Goal: Task Accomplishment & Management: Use online tool/utility

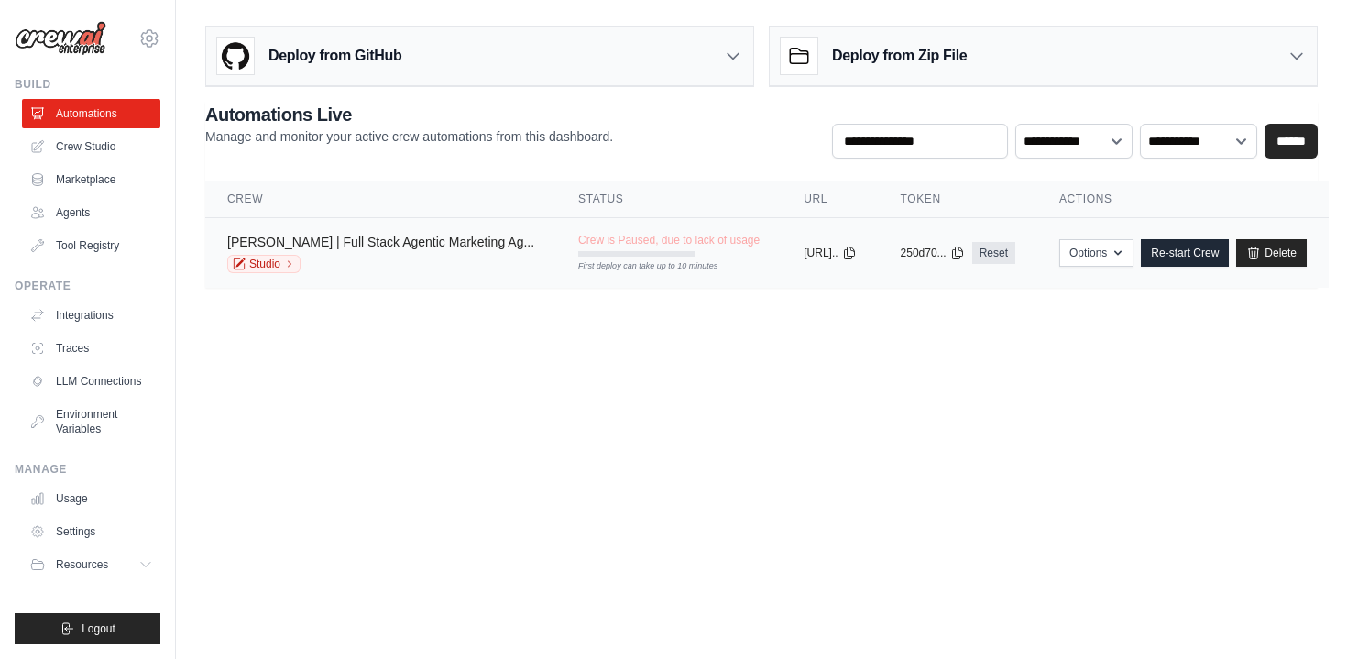
click at [318, 238] on link "Oda | Full Stack Agentic Marketing Ag..." at bounding box center [380, 242] width 307 height 15
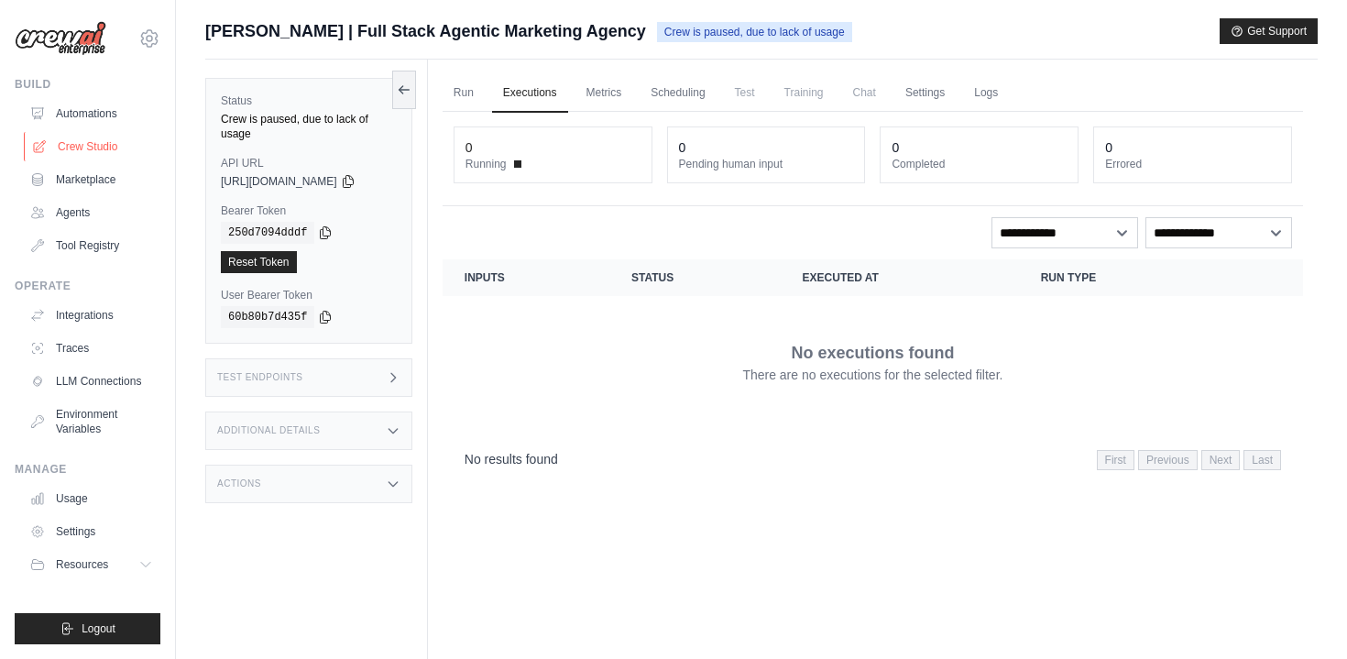
click at [90, 149] on link "Crew Studio" at bounding box center [93, 146] width 138 height 29
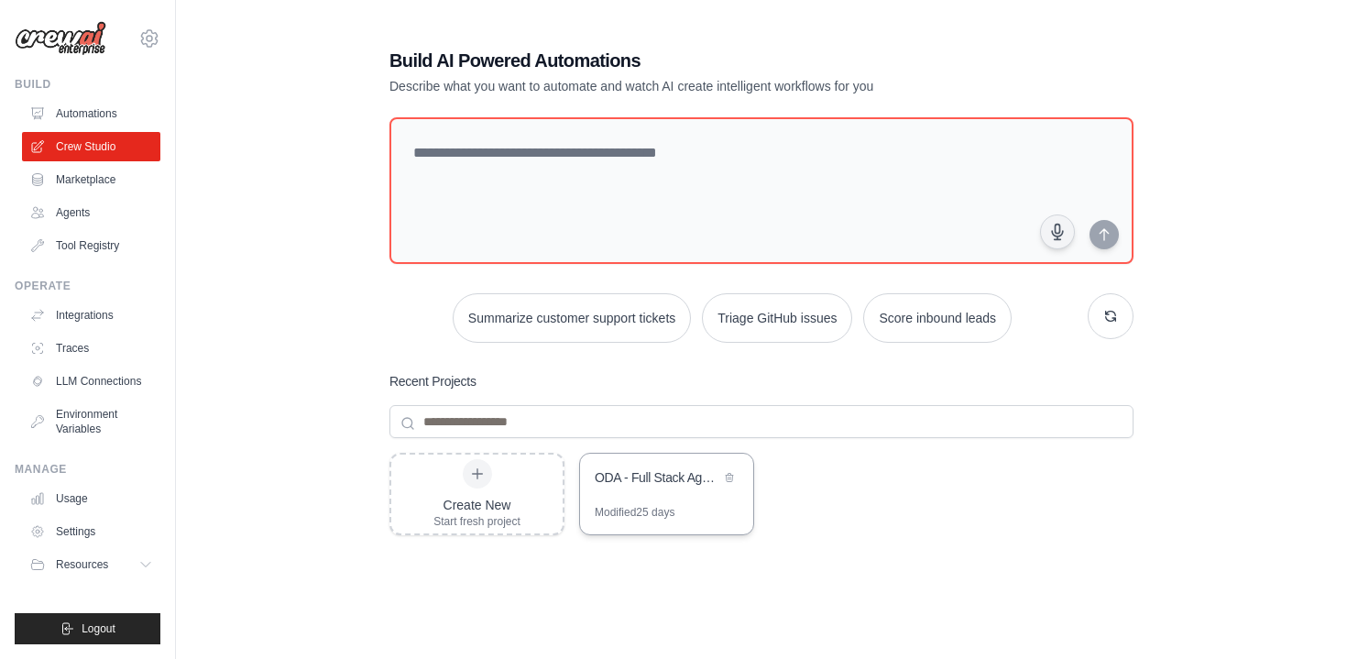
click at [653, 478] on div "ODA - Full Stack Agentic Marketing Agency" at bounding box center [658, 477] width 126 height 18
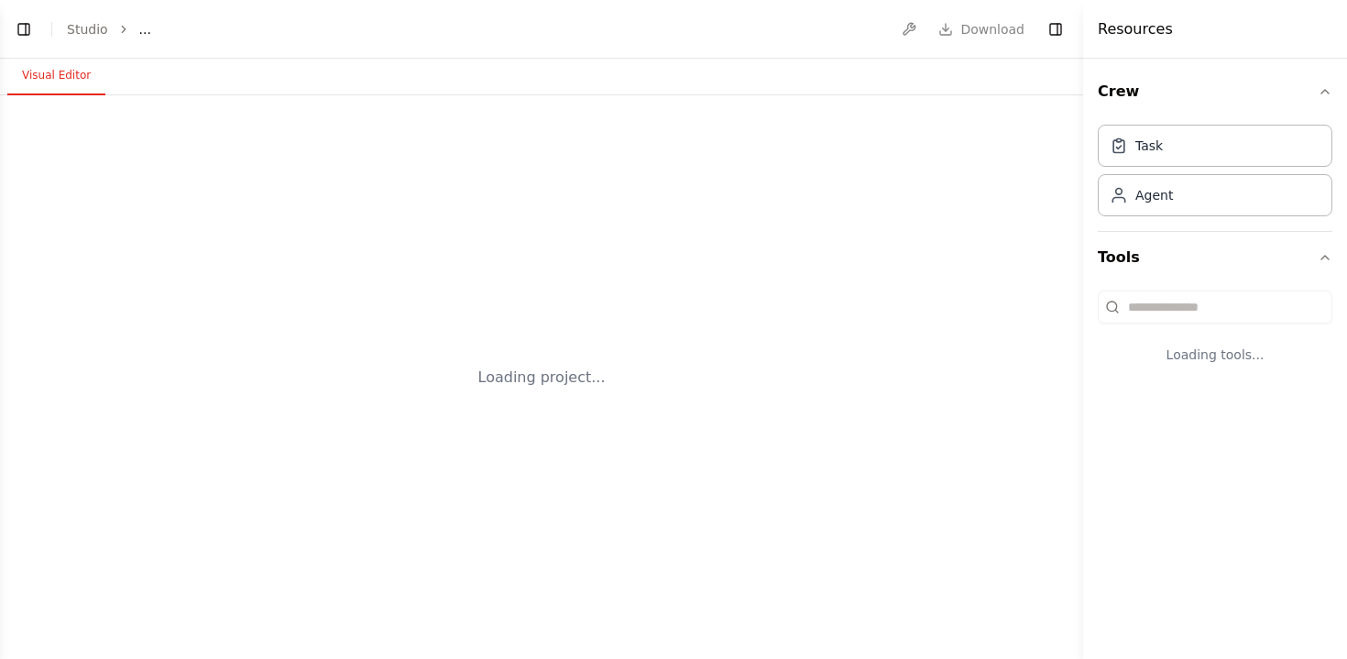
select select "****"
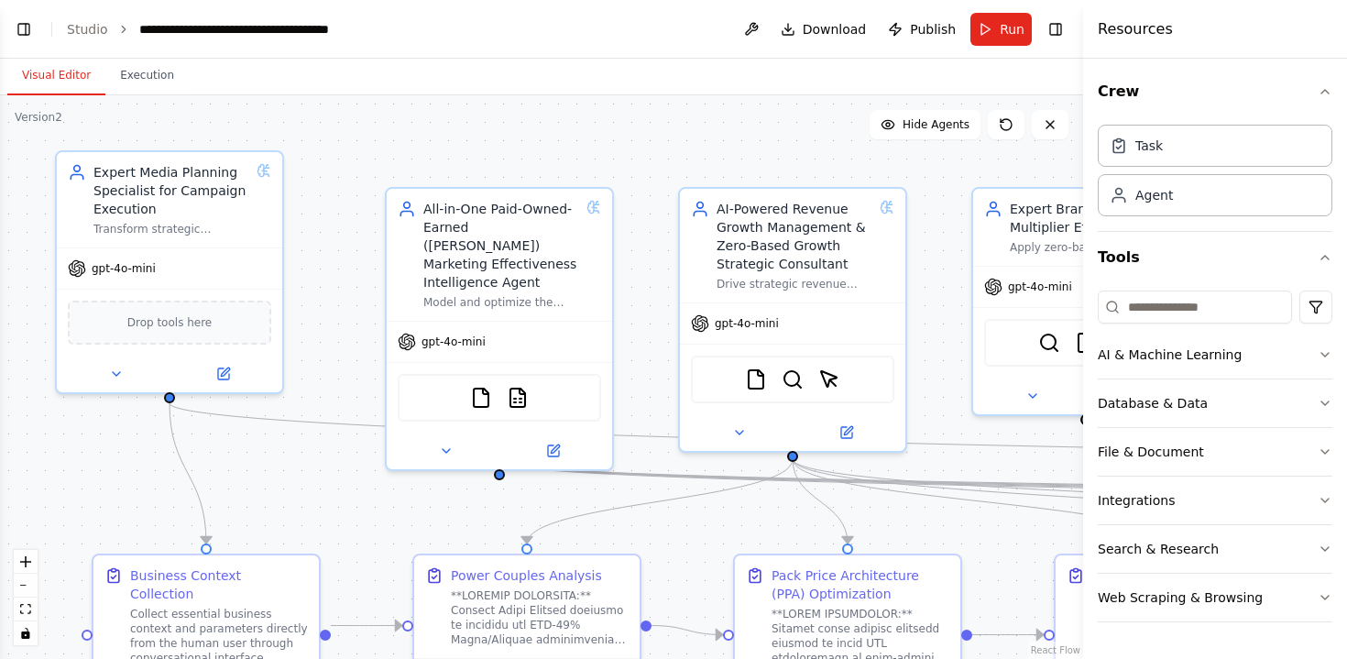
scroll to position [18968, 0]
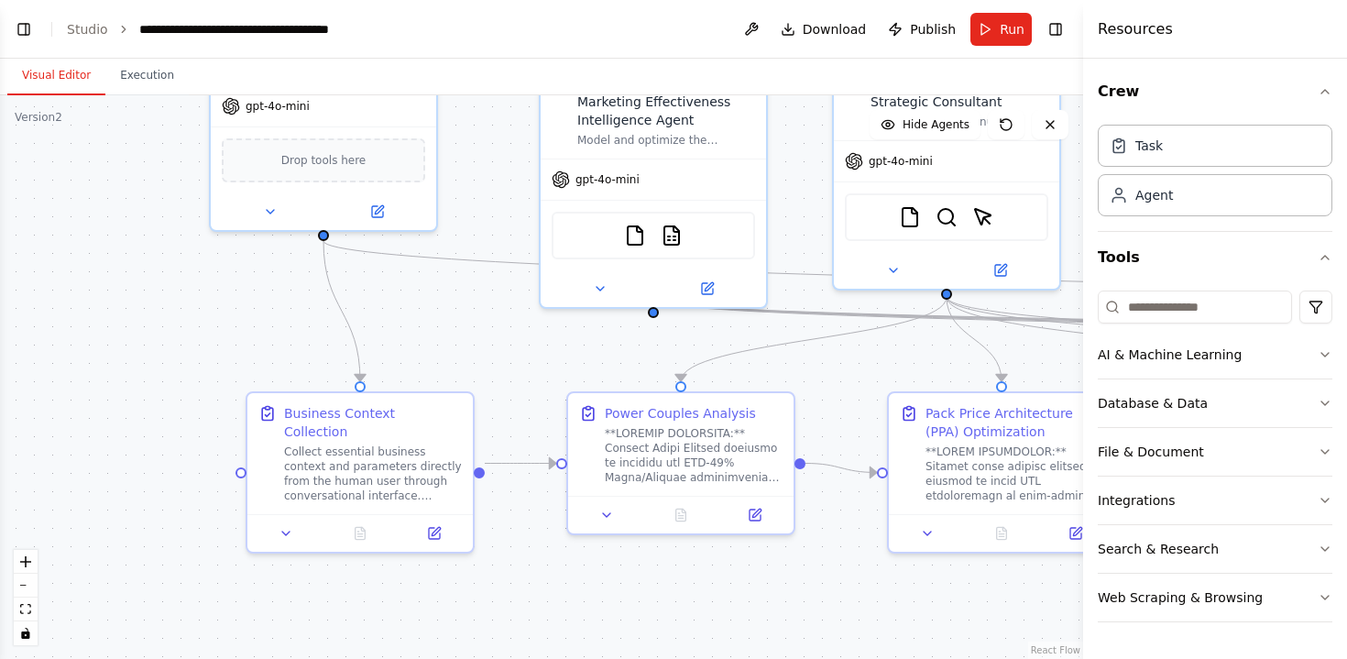
drag, startPoint x: 303, startPoint y: 489, endPoint x: 459, endPoint y: 326, distance: 225.6
click at [459, 325] on div ".deletable-edge-delete-btn { width: 20px; height: 20px; border: 0px solid #ffff…" at bounding box center [541, 377] width 1083 height 564
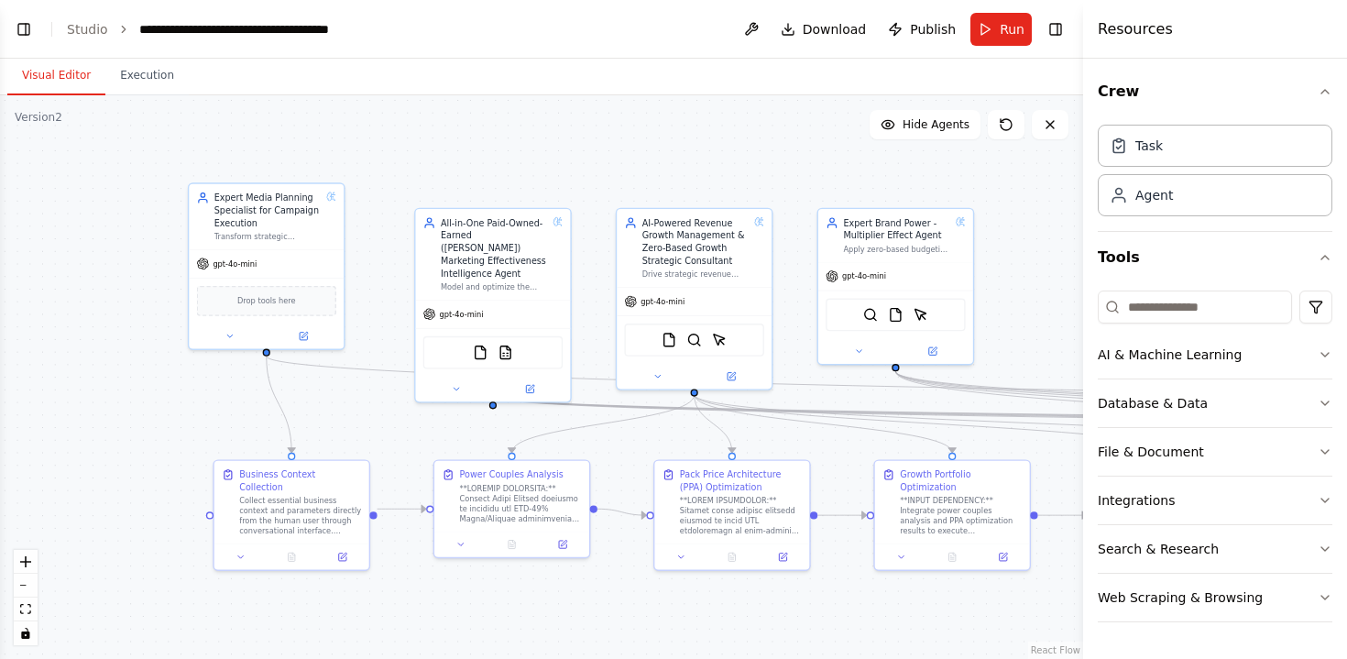
drag, startPoint x: 181, startPoint y: 310, endPoint x: 81, endPoint y: 400, distance: 135.0
click at [81, 400] on div ".deletable-edge-delete-btn { width: 20px; height: 20px; border: 0px solid #ffff…" at bounding box center [541, 377] width 1083 height 564
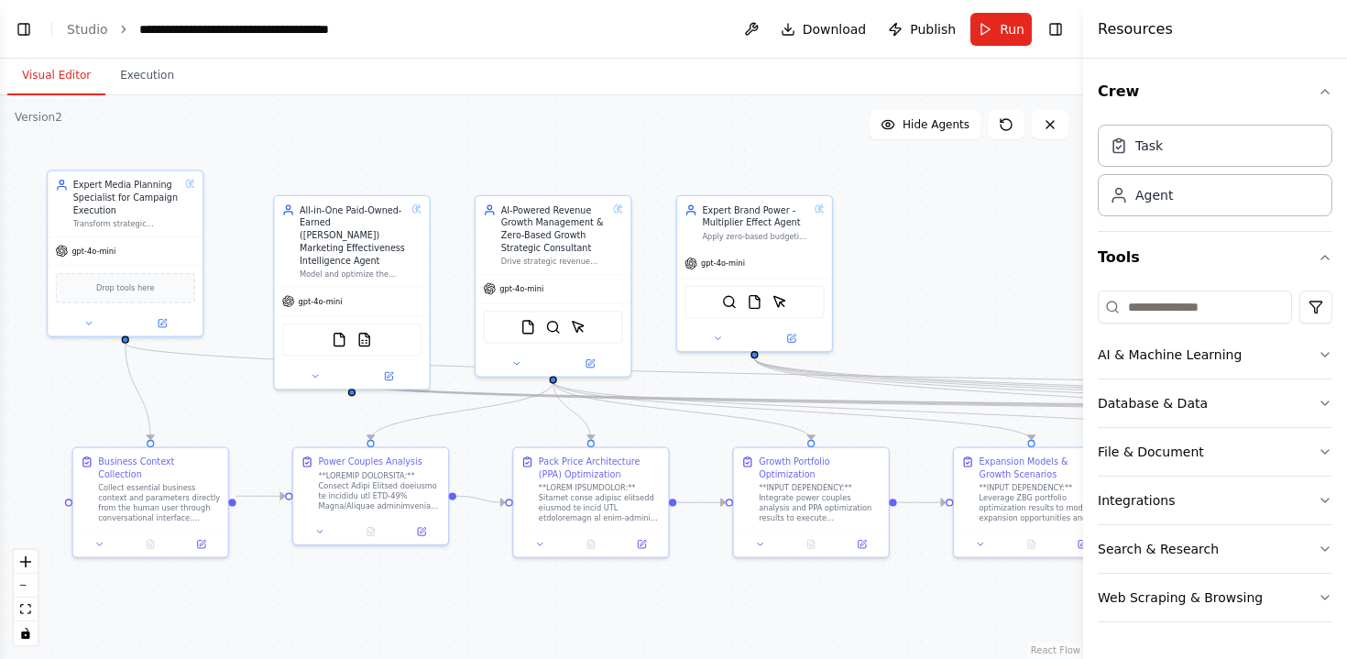
drag, startPoint x: 382, startPoint y: 422, endPoint x: 223, endPoint y: 408, distance: 160.1
click at [223, 408] on div ".deletable-edge-delete-btn { width: 20px; height: 20px; border: 0px solid #ffff…" at bounding box center [541, 377] width 1083 height 564
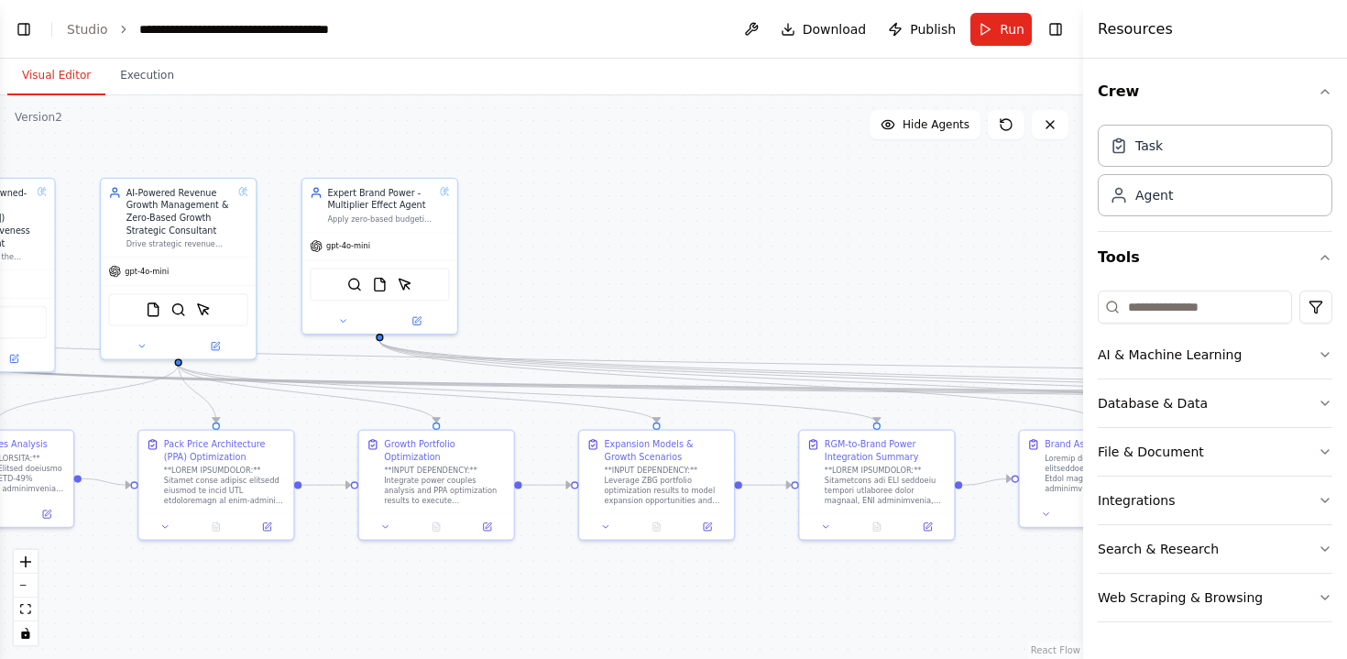
drag, startPoint x: 921, startPoint y: 245, endPoint x: 562, endPoint y: 228, distance: 359.6
click at [562, 228] on div ".deletable-edge-delete-btn { width: 20px; height: 20px; border: 0px solid #ffff…" at bounding box center [541, 377] width 1083 height 564
click at [382, 207] on div "Expert Brand Power - Multiplier Effect Agent" at bounding box center [377, 196] width 107 height 25
click at [413, 320] on icon at bounding box center [413, 317] width 7 height 7
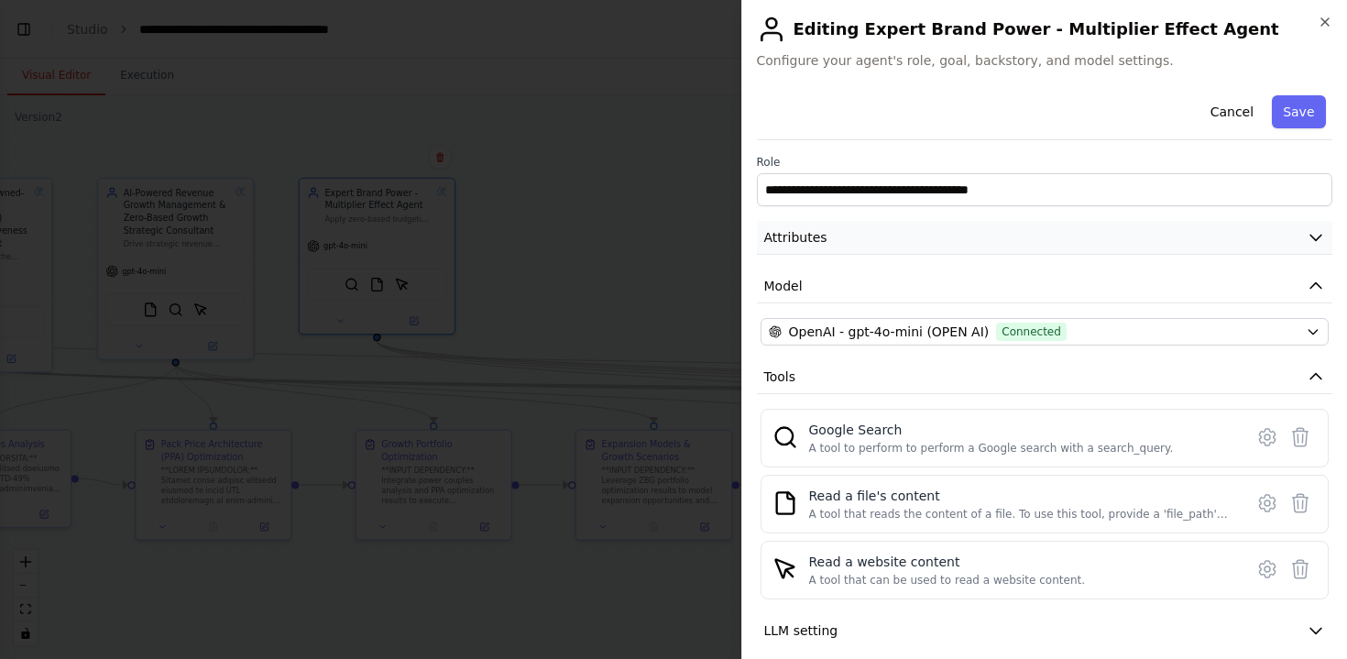
click at [869, 254] on button "Attributes" at bounding box center [1045, 238] width 576 height 34
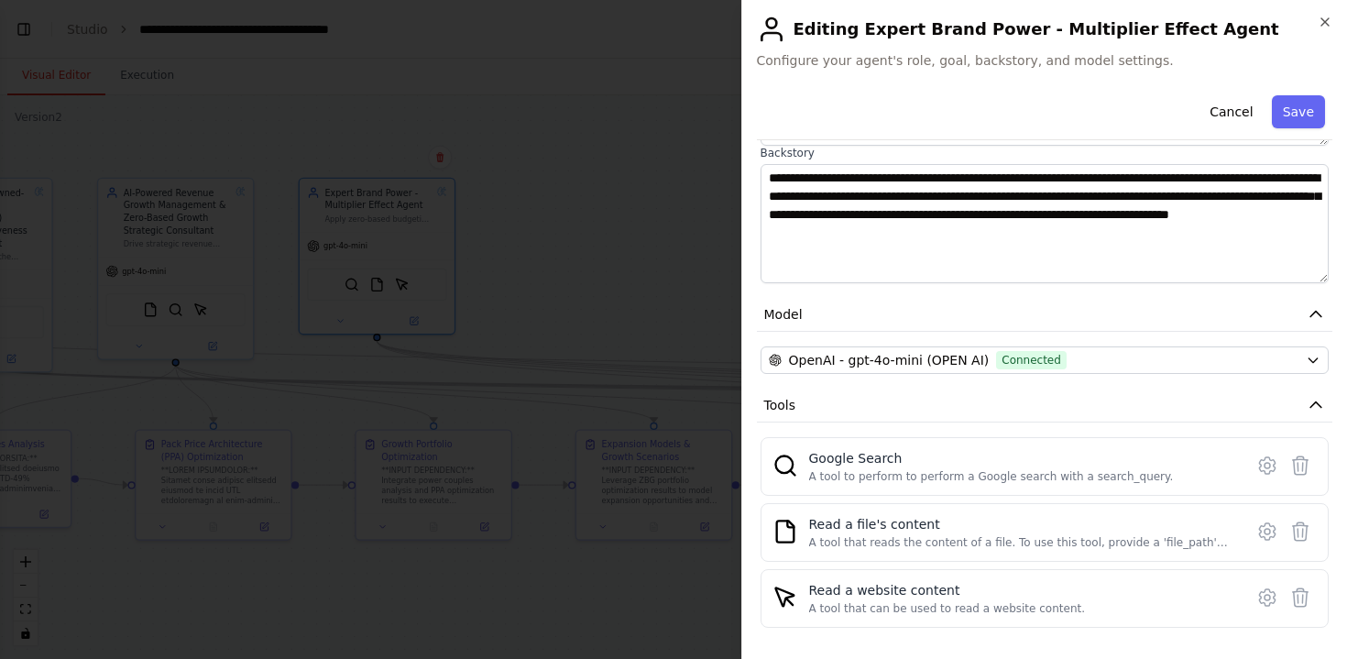
scroll to position [357, 0]
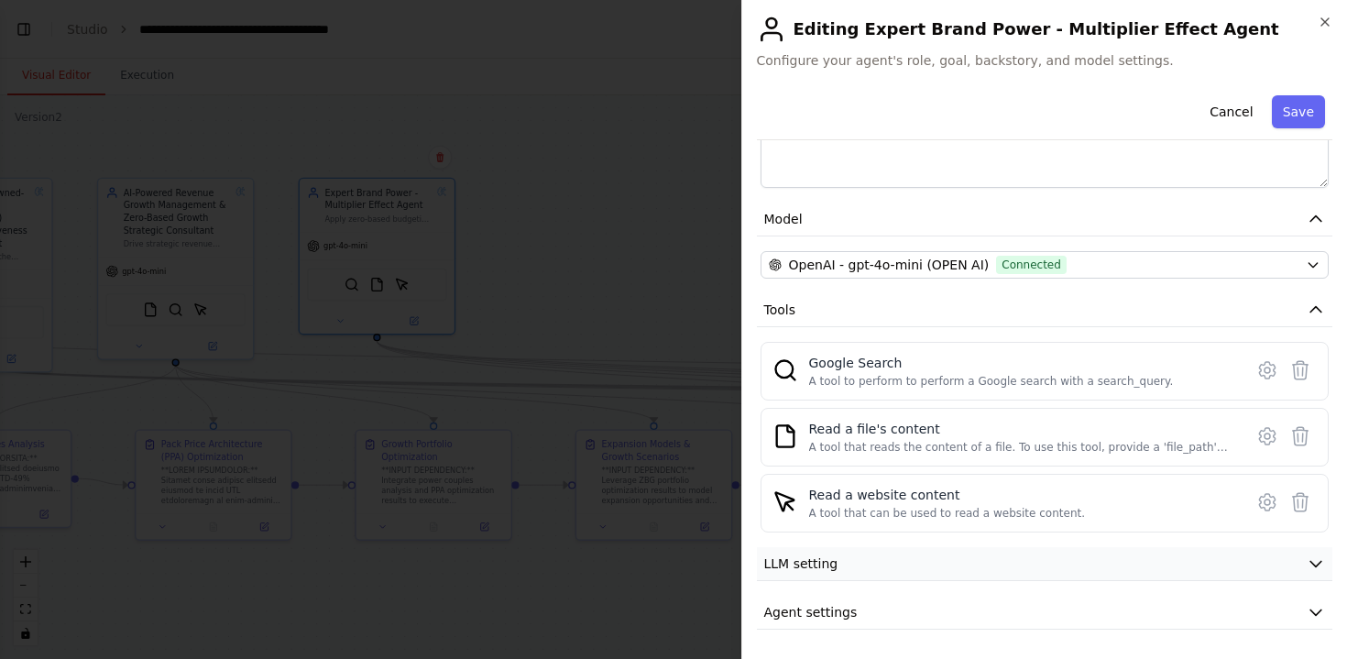
click at [902, 561] on button "LLM setting" at bounding box center [1045, 564] width 576 height 34
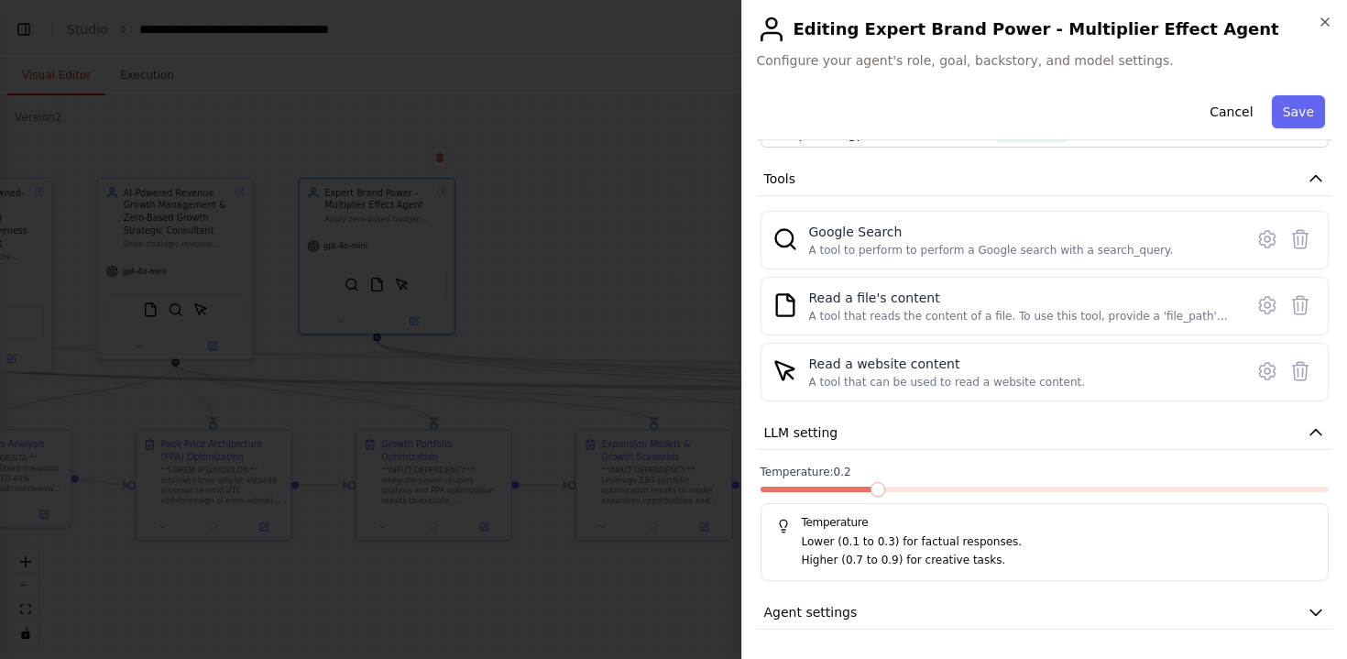
click at [652, 78] on div at bounding box center [673, 329] width 1347 height 659
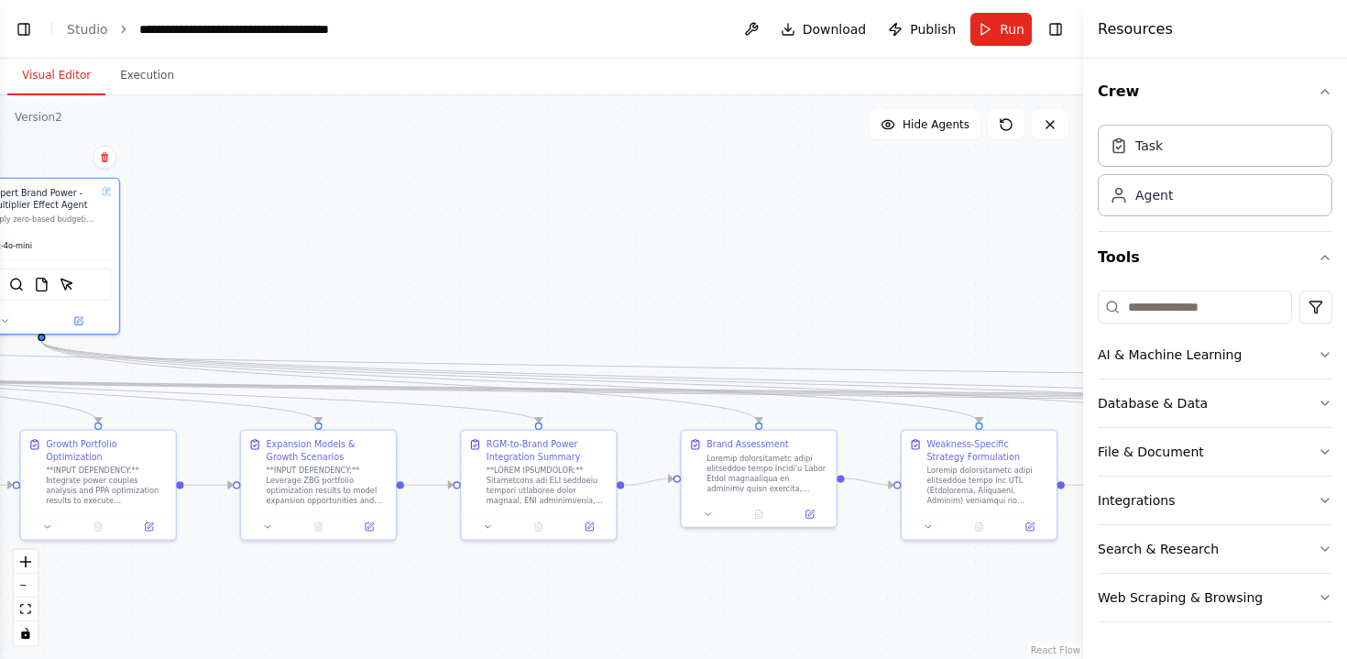
drag, startPoint x: 707, startPoint y: 306, endPoint x: 153, endPoint y: 324, distance: 553.8
click at [159, 324] on div ".deletable-edge-delete-btn { width: 20px; height: 20px; border: 0px solid #ffff…" at bounding box center [541, 377] width 1083 height 564
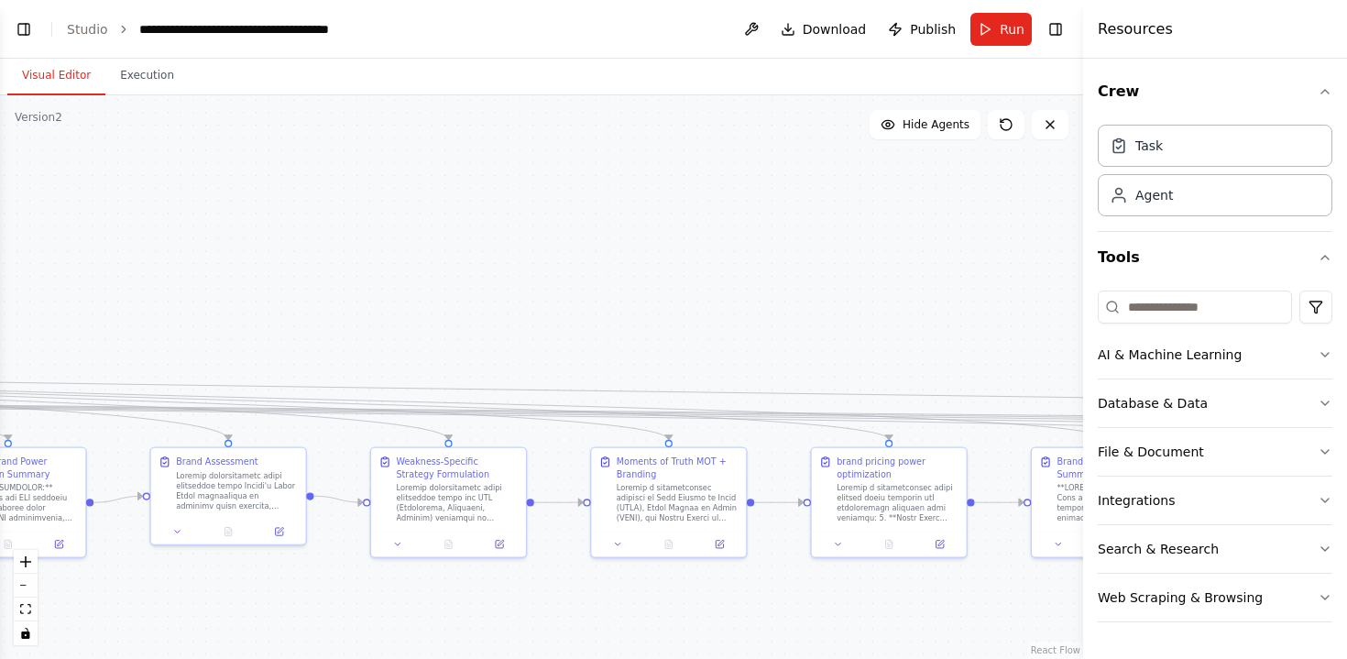
drag, startPoint x: 767, startPoint y: 323, endPoint x: 291, endPoint y: 322, distance: 476.6
click at [380, 322] on div ".deletable-edge-delete-btn { width: 20px; height: 20px; border: 0px solid #ffff…" at bounding box center [541, 377] width 1083 height 564
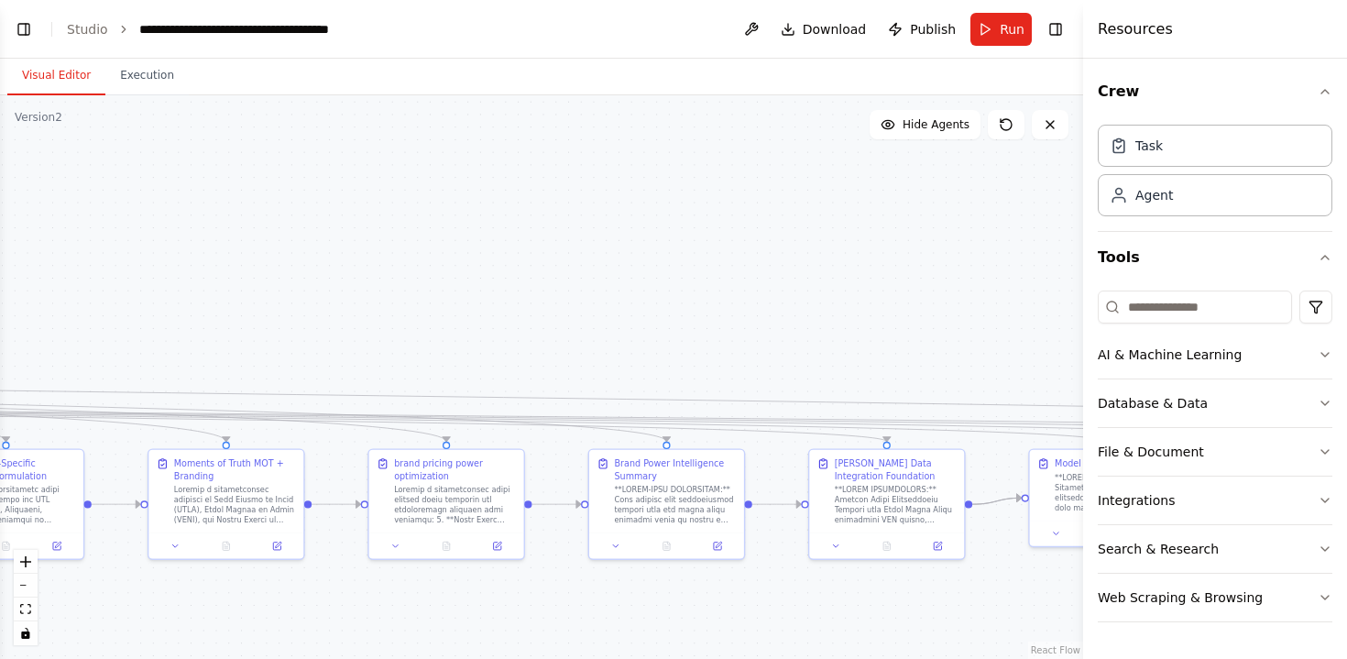
drag, startPoint x: 909, startPoint y: 318, endPoint x: 510, endPoint y: 321, distance: 399.6
click at [510, 321] on div ".deletable-edge-delete-btn { width: 20px; height: 20px; border: 0px solid #ffff…" at bounding box center [541, 377] width 1083 height 564
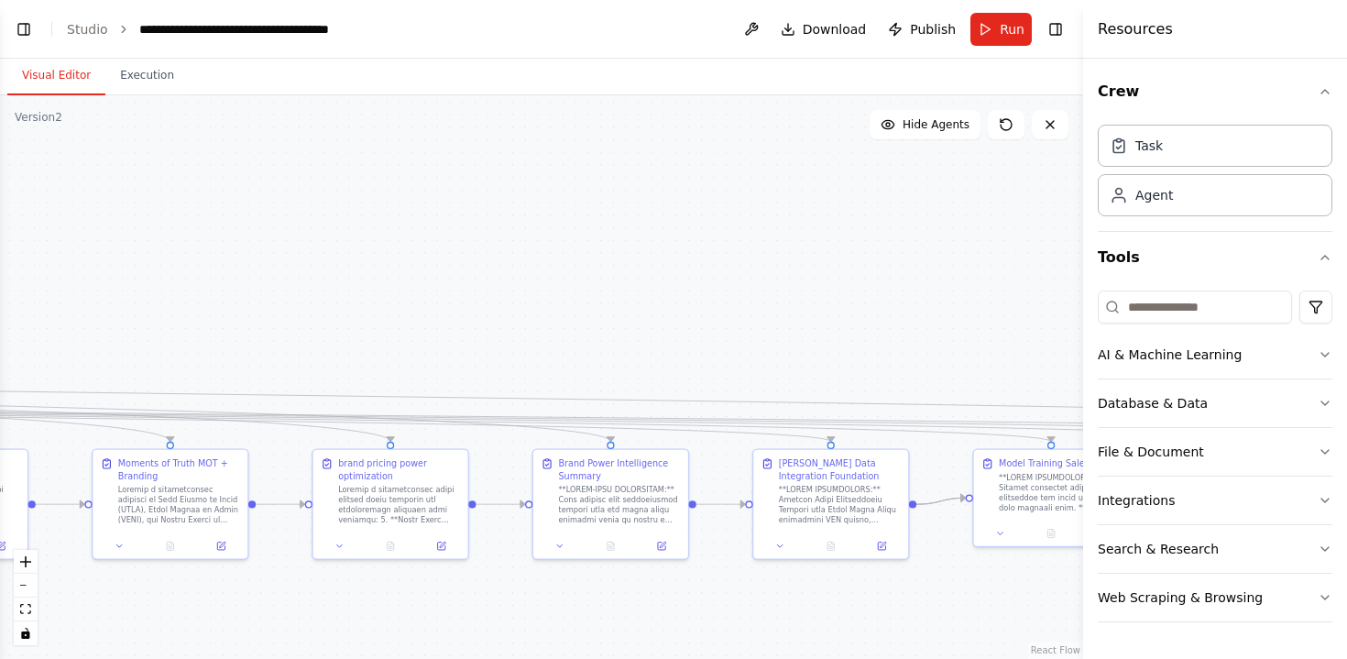
drag, startPoint x: 954, startPoint y: 288, endPoint x: 218, endPoint y: 288, distance: 735.9
click at [241, 288] on div ".deletable-edge-delete-btn { width: 20px; height: 20px; border: 0px solid #ffff…" at bounding box center [541, 377] width 1083 height 564
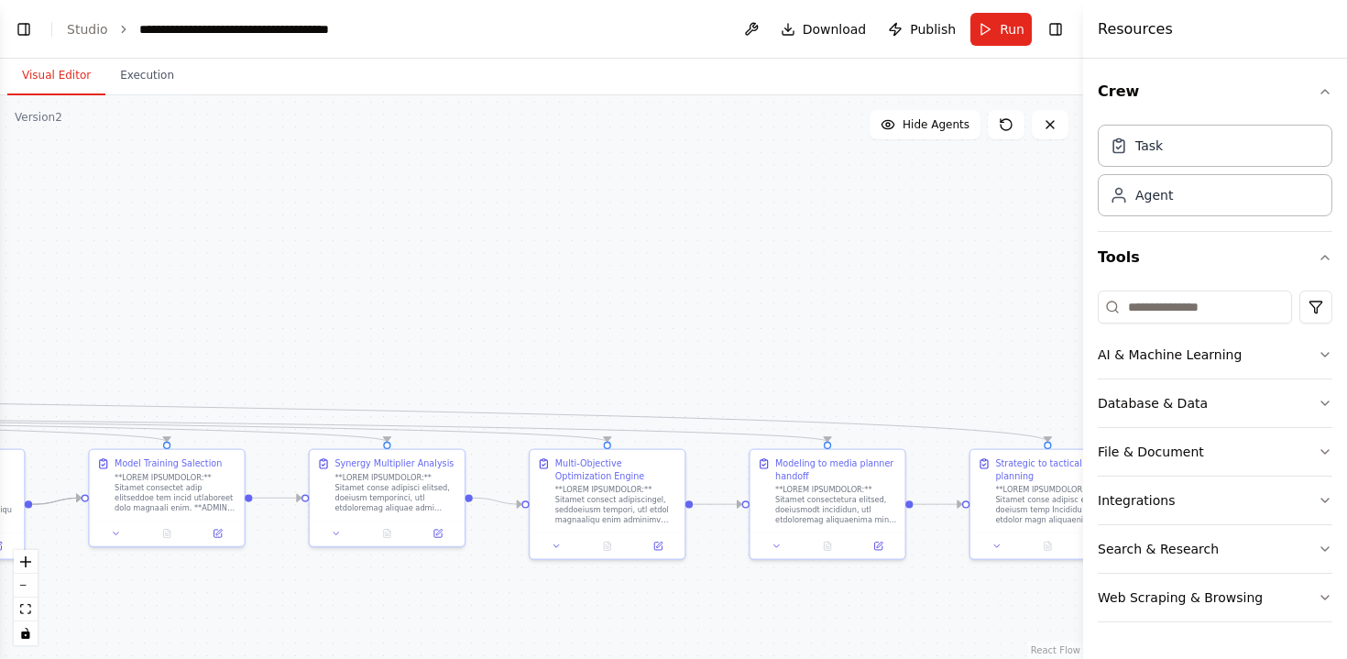
drag, startPoint x: 797, startPoint y: 308, endPoint x: 243, endPoint y: 306, distance: 554.5
click at [277, 306] on div ".deletable-edge-delete-btn { width: 20px; height: 20px; border: 0px solid #ffff…" at bounding box center [541, 377] width 1083 height 564
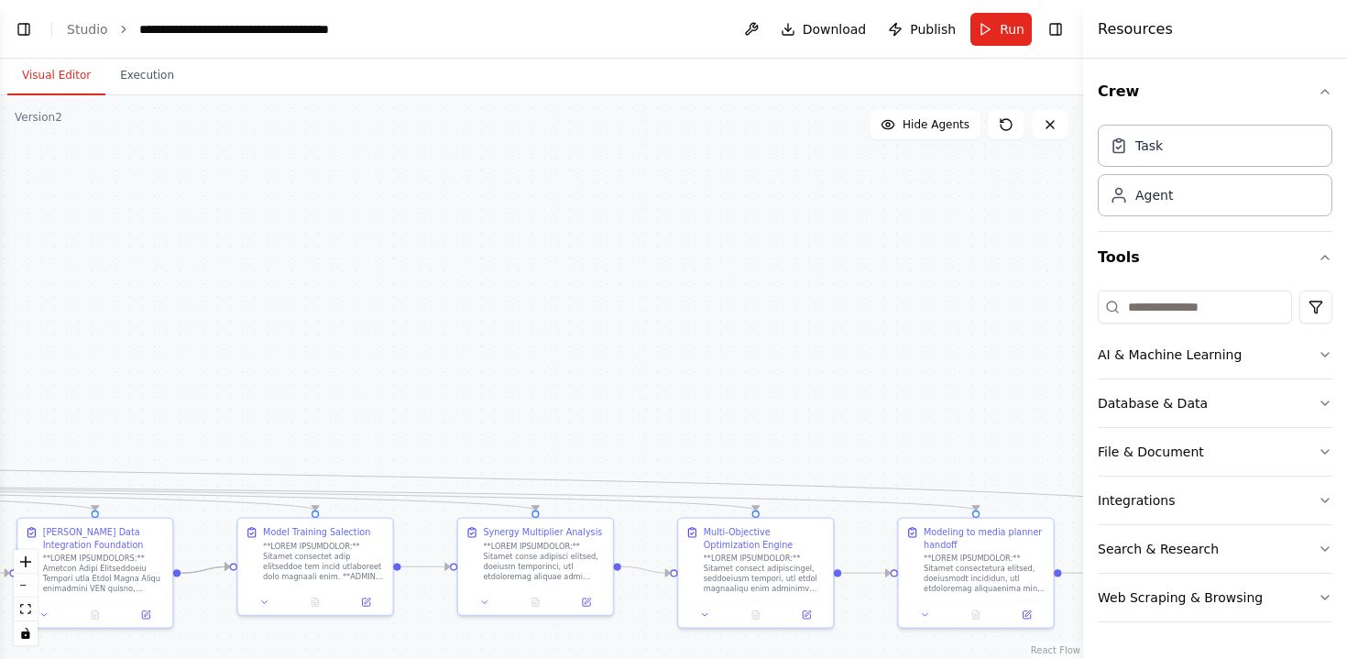
drag, startPoint x: 583, startPoint y: 300, endPoint x: 1078, endPoint y: 368, distance: 499.5
click at [1078, 368] on div "BETA I want to create a full system of marketing effectiveness based on 5 agent…" at bounding box center [673, 329] width 1347 height 659
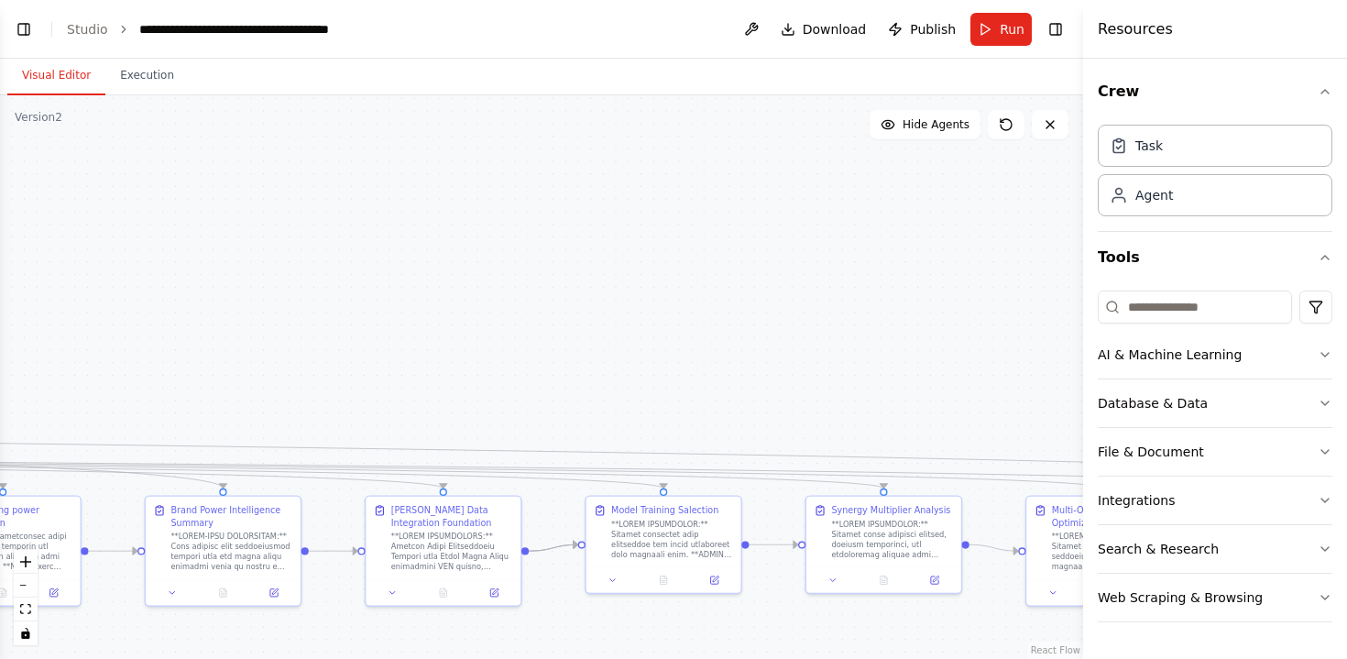
drag, startPoint x: 498, startPoint y: 330, endPoint x: 921, endPoint y: 307, distance: 424.0
click at [921, 307] on div ".deletable-edge-delete-btn { width: 20px; height: 20px; border: 0px solid #ffff…" at bounding box center [541, 377] width 1083 height 564
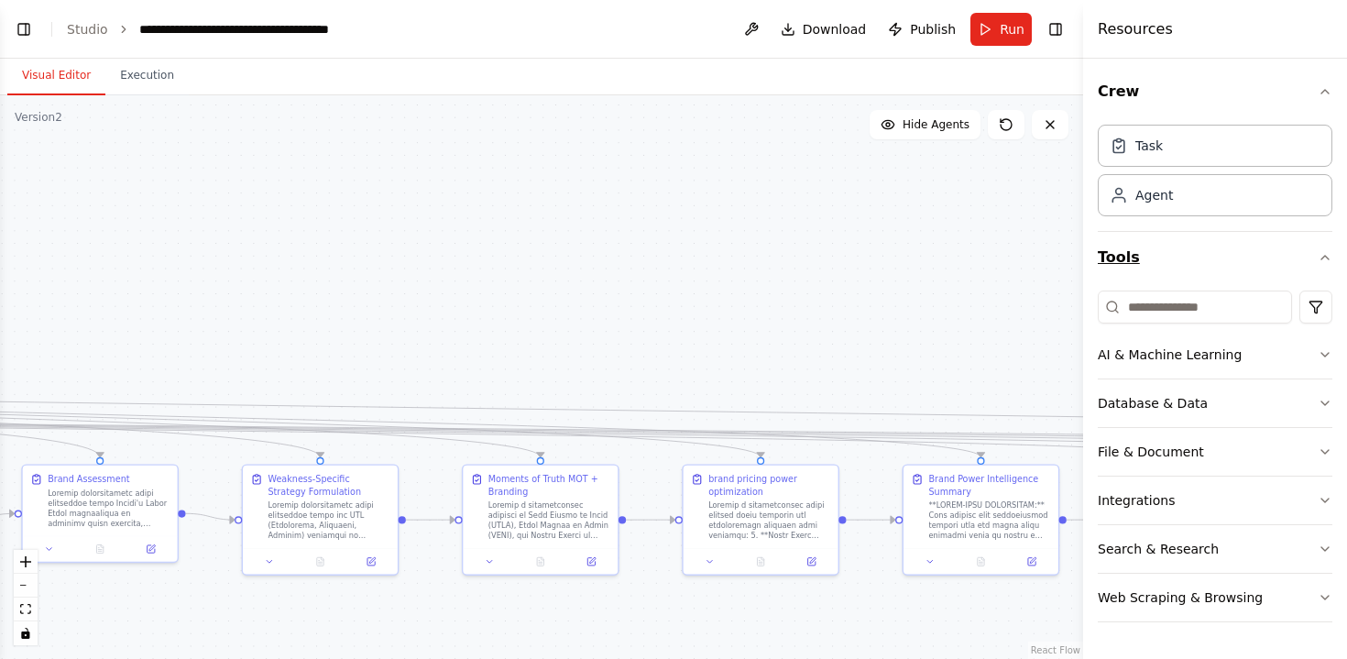
drag, startPoint x: 446, startPoint y: 295, endPoint x: 1129, endPoint y: 265, distance: 683.5
click at [1129, 265] on div "BETA I want to create a full system of marketing effectiveness based on 5 agent…" at bounding box center [673, 329] width 1347 height 659
drag, startPoint x: 603, startPoint y: 277, endPoint x: 1081, endPoint y: 273, distance: 478.4
click at [1081, 273] on div "BETA I want to create a full system of marketing effectiveness based on 5 agent…" at bounding box center [673, 329] width 1347 height 659
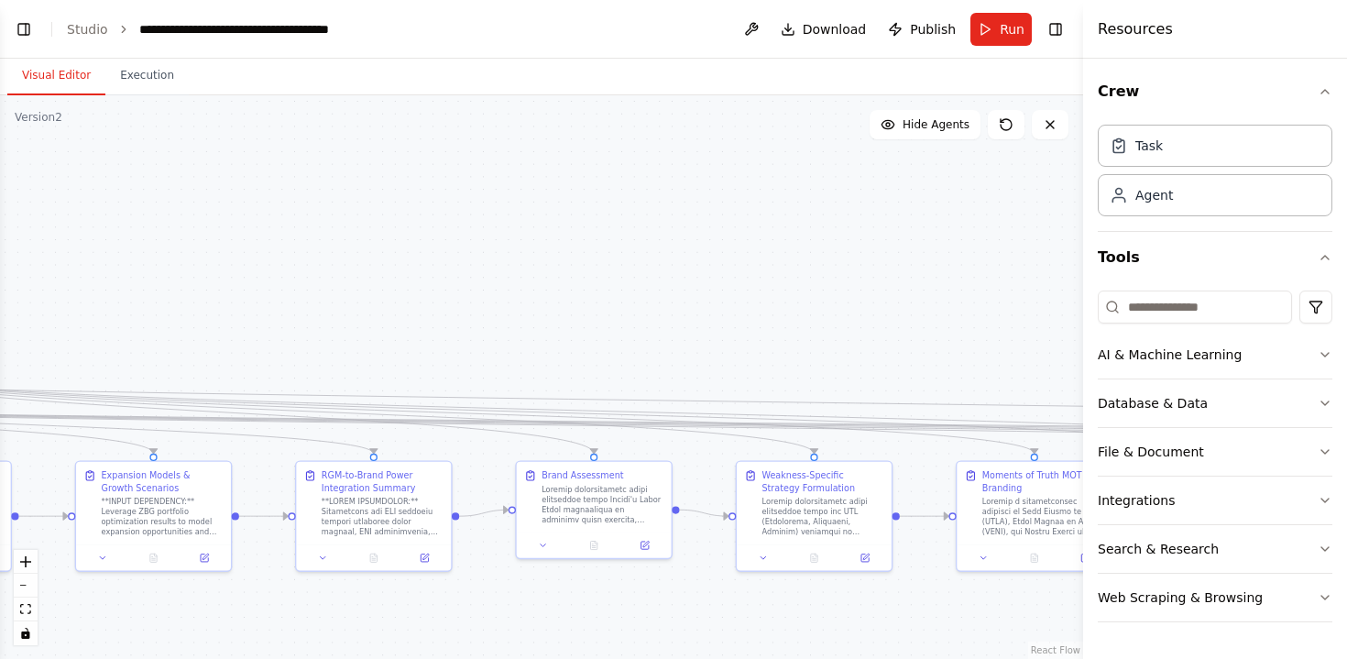
drag, startPoint x: 552, startPoint y: 276, endPoint x: 1005, endPoint y: 276, distance: 453.7
click at [1005, 276] on div ".deletable-edge-delete-btn { width: 20px; height: 20px; border: 0px solid #ffff…" at bounding box center [541, 377] width 1083 height 564
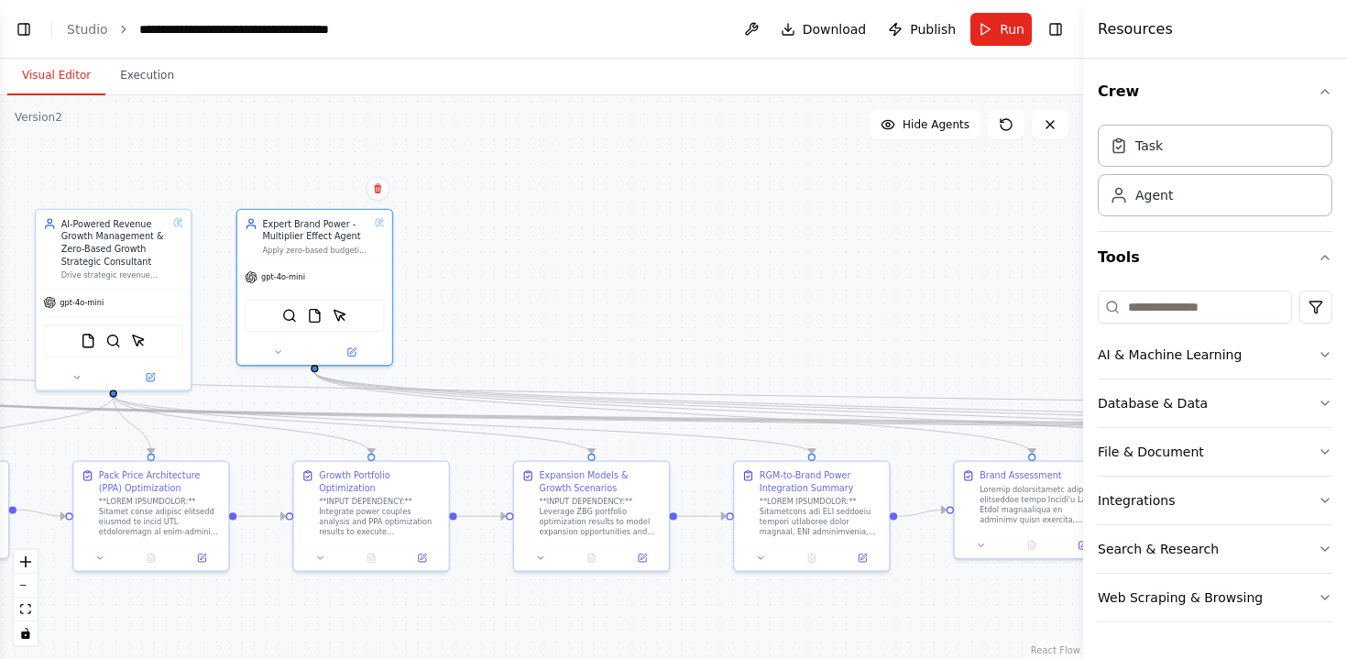
drag, startPoint x: 801, startPoint y: 272, endPoint x: 1082, endPoint y: 261, distance: 281.6
click at [1082, 261] on div "BETA I want to create a full system of marketing effectiveness based on 5 agent…" at bounding box center [673, 329] width 1347 height 659
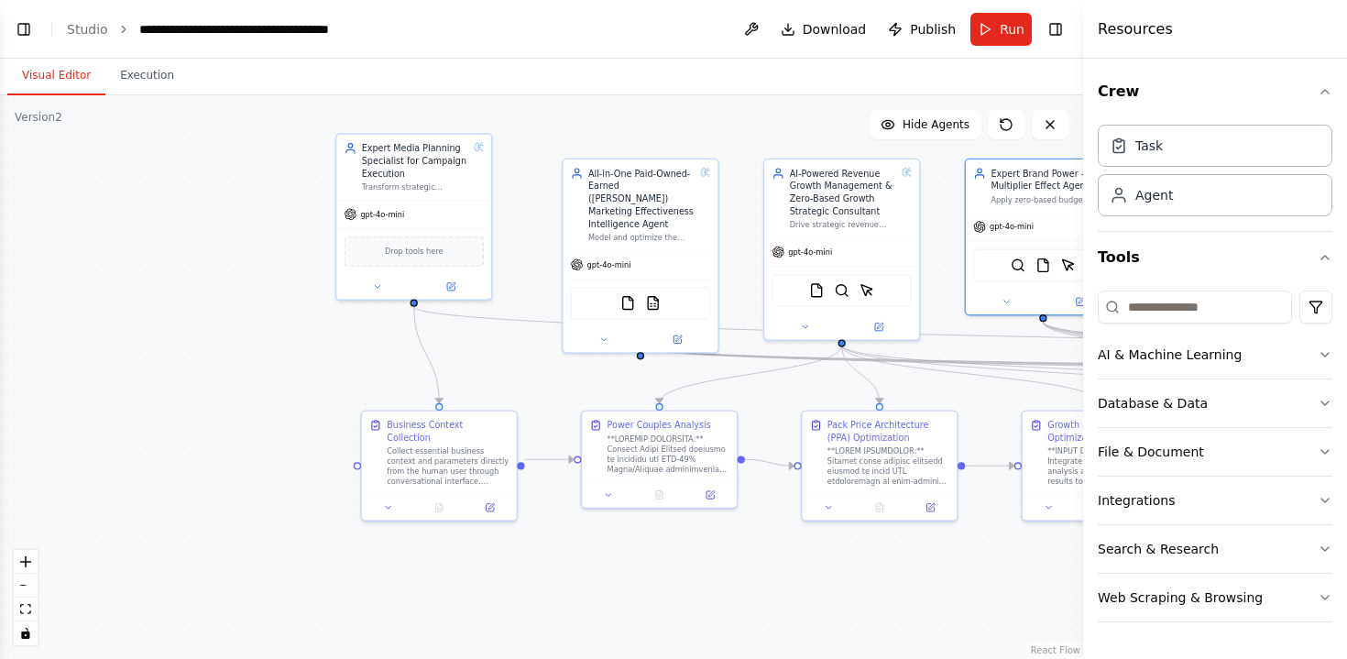
drag, startPoint x: 249, startPoint y: 582, endPoint x: 655, endPoint y: 541, distance: 408.1
click at [655, 543] on div ".deletable-edge-delete-btn { width: 20px; height: 20px; border: 0px solid #ffff…" at bounding box center [541, 377] width 1083 height 564
drag, startPoint x: 218, startPoint y: 436, endPoint x: 170, endPoint y: 461, distance: 54.5
click at [170, 461] on div ".deletable-edge-delete-btn { width: 20px; height: 20px; border: 0px solid #ffff…" at bounding box center [541, 377] width 1083 height 564
